Goal: Task Accomplishment & Management: Use online tool/utility

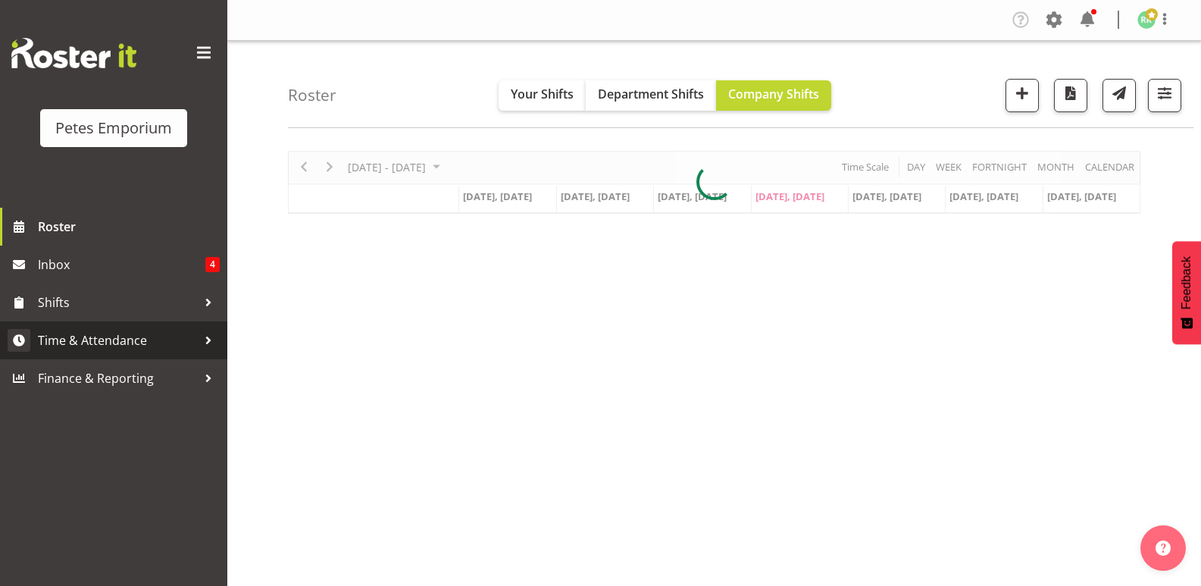
click at [121, 337] on span "Time & Attendance" at bounding box center [117, 340] width 159 height 23
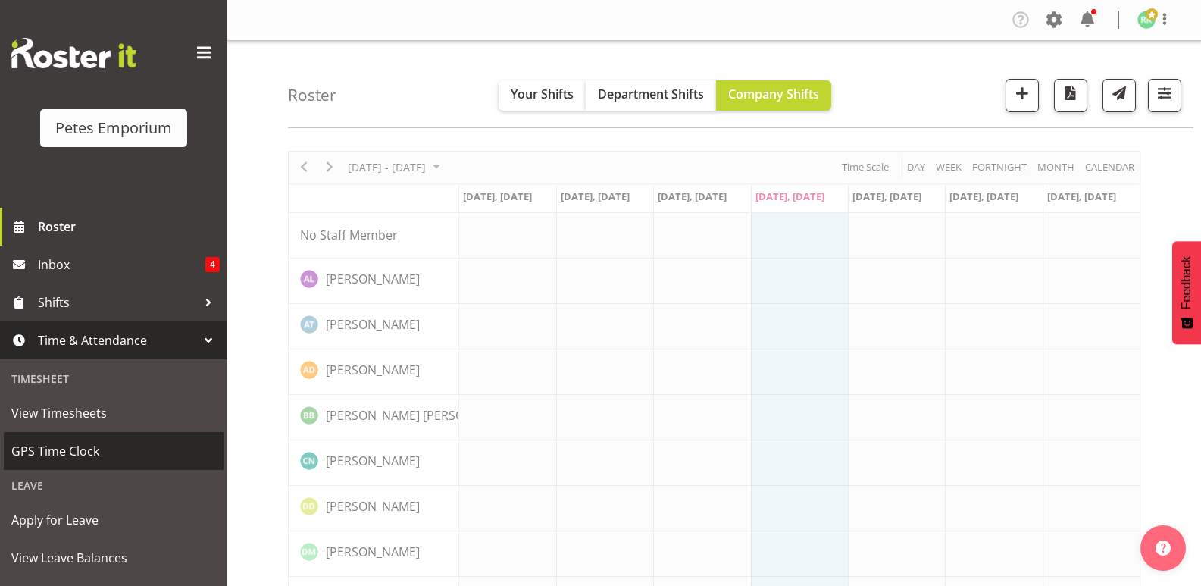
click at [60, 451] on span "GPS Time Clock" at bounding box center [113, 451] width 205 height 23
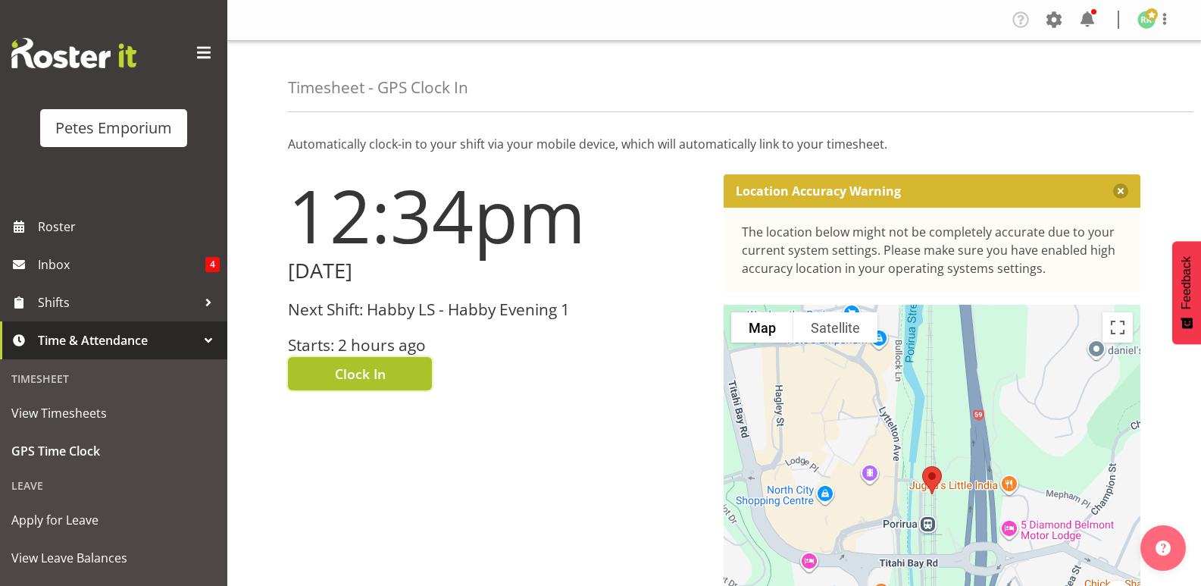
click at [391, 361] on button "Clock In" at bounding box center [360, 373] width 144 height 33
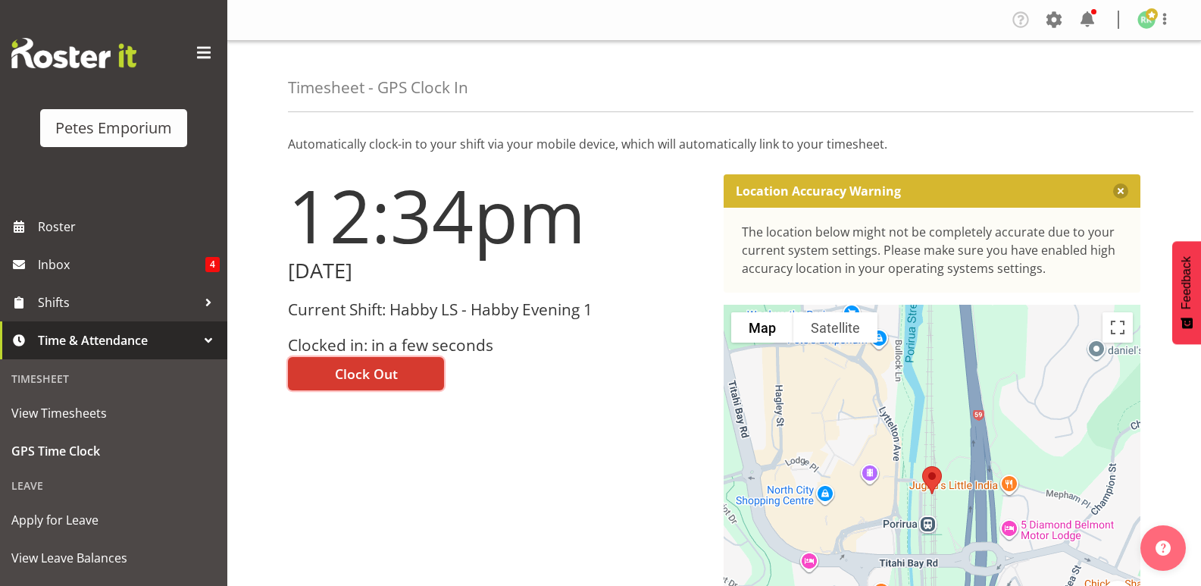
click at [1147, 17] on span at bounding box center [1152, 14] width 12 height 12
click at [1079, 79] on link "Log Out" at bounding box center [1101, 79] width 146 height 27
